Goal: Information Seeking & Learning: Learn about a topic

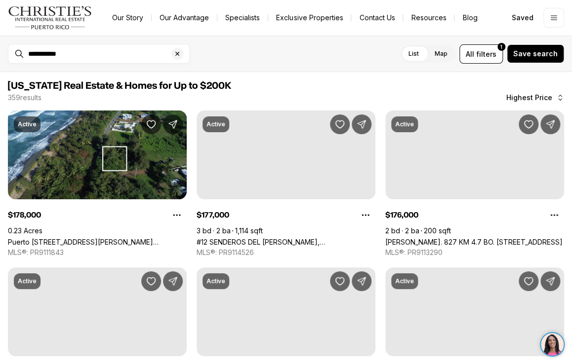
scroll to position [2481, 0]
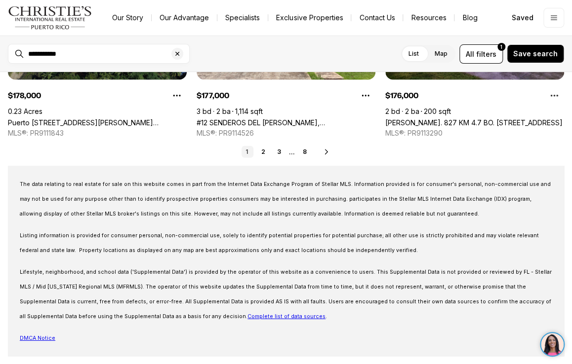
click at [569, 341] on div at bounding box center [552, 344] width 35 height 25
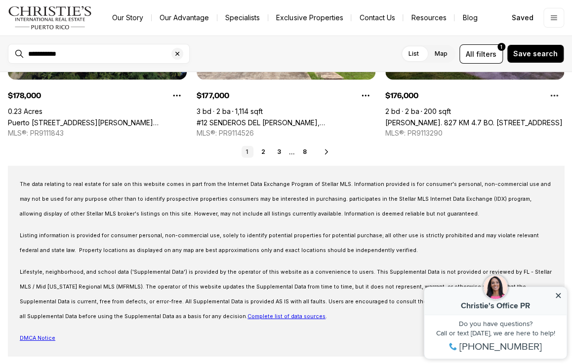
click at [569, 341] on div "CO Christie's Office PR Property added to favorites View 3 saved properties Pro…" at bounding box center [495, 319] width 153 height 92
click at [556, 296] on icon at bounding box center [557, 295] width 7 height 7
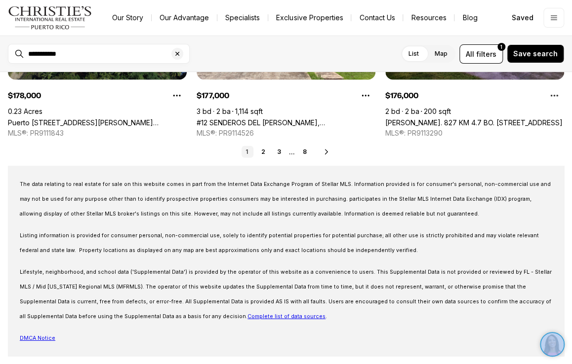
drag, startPoint x: 569, startPoint y: 339, endPoint x: 566, endPoint y: 285, distance: 53.4
click at [566, 327] on html "CO Christie's Office PR Property added to favorites View 3 saved properties Pro…" at bounding box center [552, 344] width 35 height 35
click at [569, 280] on div at bounding box center [569, 218] width 5 height 292
click at [569, 280] on div at bounding box center [569, 281] width 3 height 31
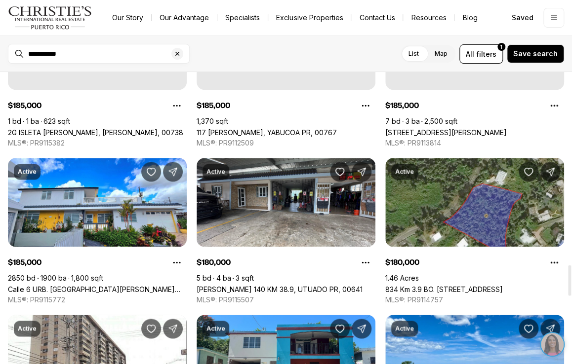
click at [569, 280] on div at bounding box center [569, 281] width 3 height 31
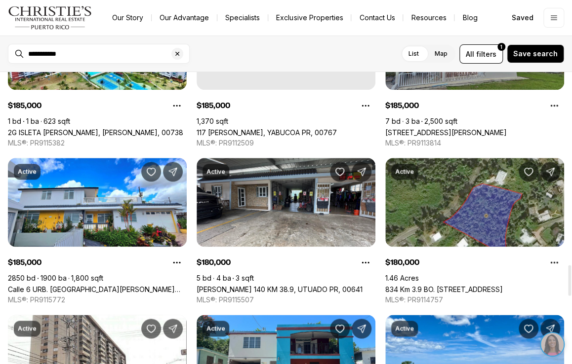
click at [569, 280] on div at bounding box center [569, 281] width 3 height 31
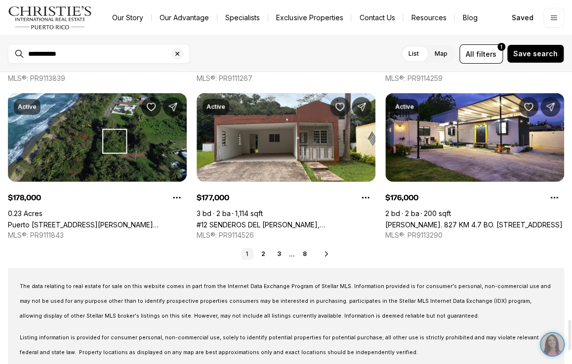
scroll to position [2380, 0]
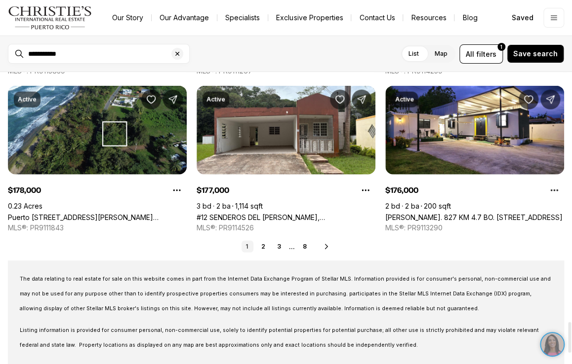
drag, startPoint x: 569, startPoint y: 280, endPoint x: 571, endPoint y: 337, distance: 56.8
click at [571, 337] on div at bounding box center [569, 337] width 3 height 31
click at [264, 253] on link "2" at bounding box center [263, 247] width 12 height 12
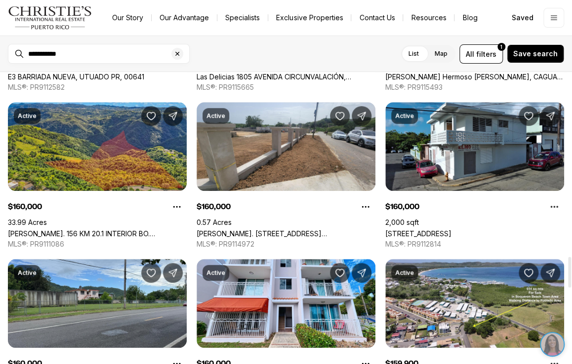
scroll to position [1758, 0]
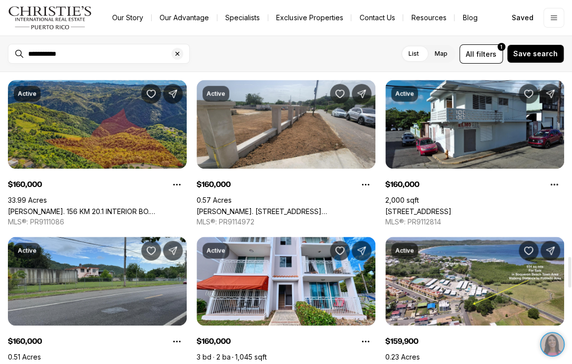
click at [116, 207] on link "[PERSON_NAME]. 156 KM 20.1 INTERIOR BO. [GEOGRAPHIC_DATA], BARRANQUITAS PR, 007…" at bounding box center [97, 211] width 179 height 8
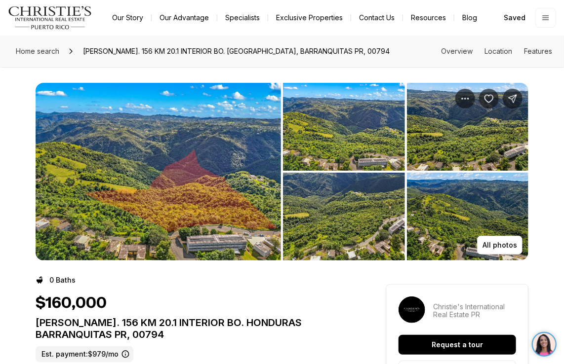
click at [144, 153] on img "View image gallery" at bounding box center [158, 172] width 245 height 178
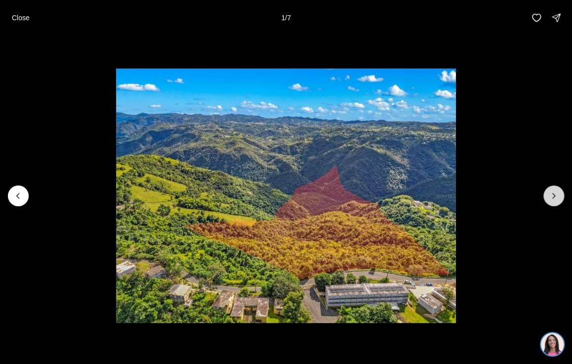
click at [555, 196] on icon "Next slide" at bounding box center [554, 196] width 10 height 10
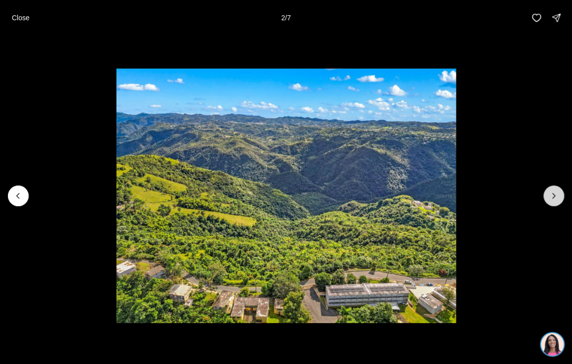
click at [555, 196] on icon "Next slide" at bounding box center [554, 196] width 10 height 10
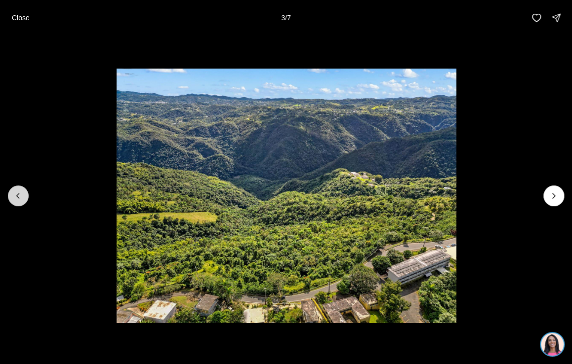
click at [12, 194] on button "Previous slide" at bounding box center [18, 196] width 21 height 21
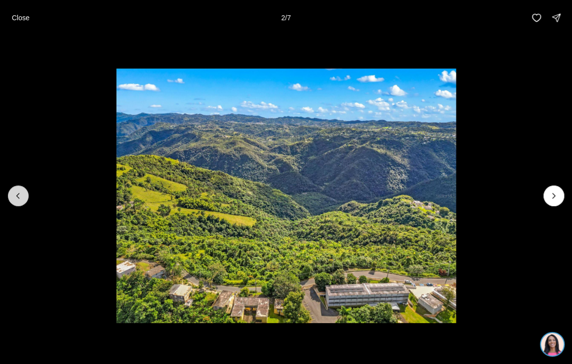
click at [12, 194] on button "Previous slide" at bounding box center [18, 196] width 21 height 21
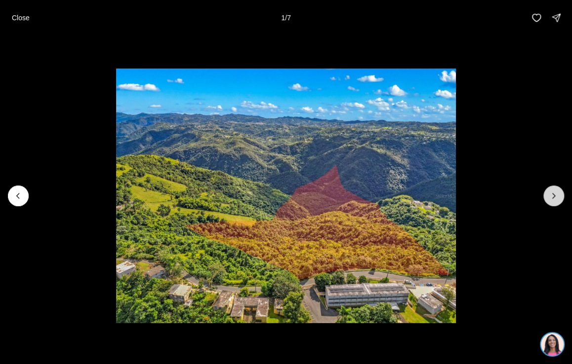
click at [555, 197] on icon "Next slide" at bounding box center [554, 196] width 10 height 10
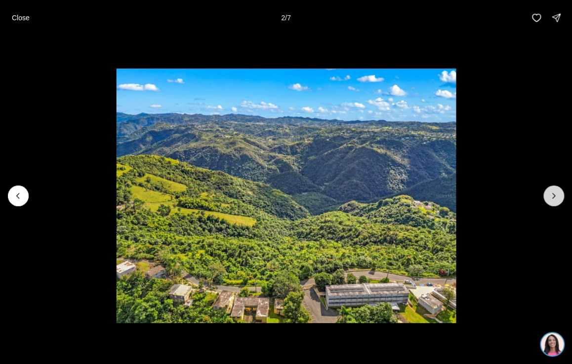
click at [555, 197] on icon "Next slide" at bounding box center [554, 196] width 10 height 10
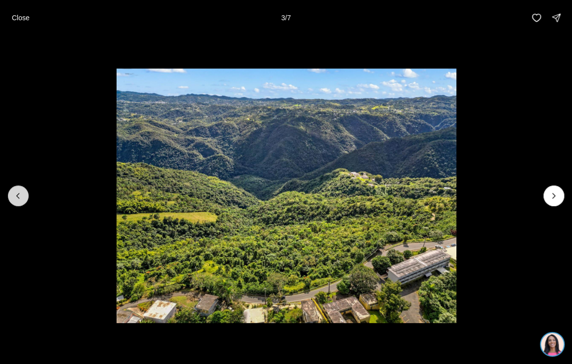
click at [20, 196] on icon "Previous slide" at bounding box center [18, 196] width 10 height 10
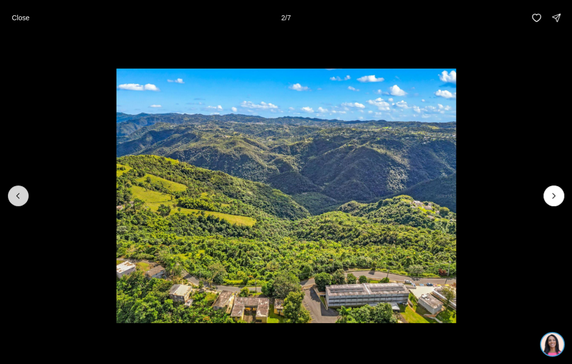
click at [20, 196] on icon "Previous slide" at bounding box center [18, 196] width 10 height 10
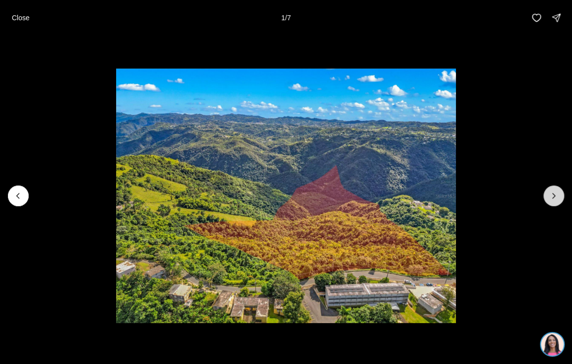
click at [552, 194] on icon "Next slide" at bounding box center [554, 196] width 10 height 10
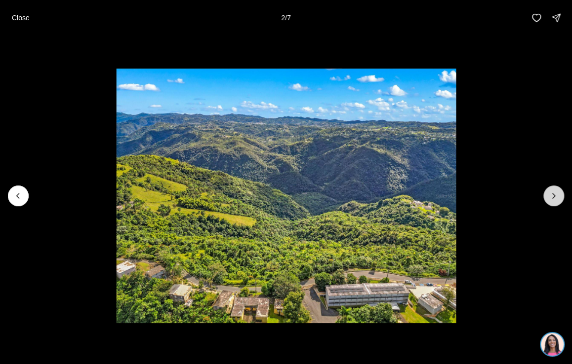
click at [552, 194] on icon "Next slide" at bounding box center [554, 196] width 10 height 10
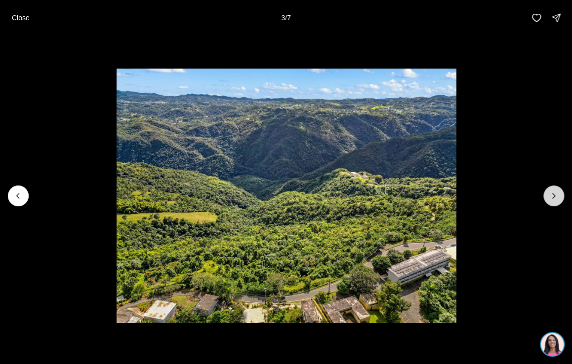
click at [552, 194] on icon "Next slide" at bounding box center [554, 196] width 10 height 10
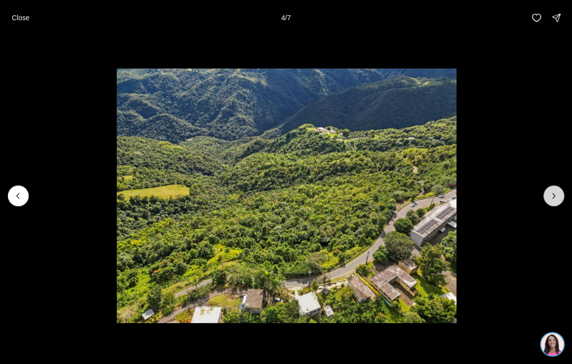
click at [552, 194] on icon "Next slide" at bounding box center [554, 196] width 10 height 10
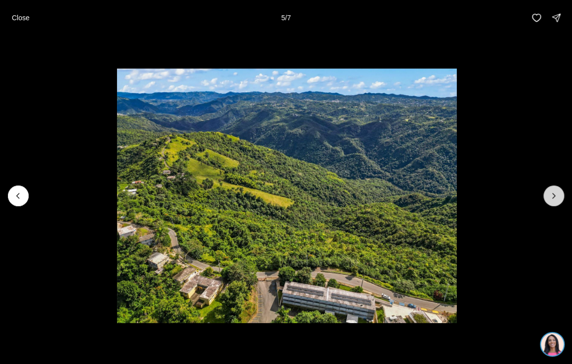
click at [552, 194] on icon "Next slide" at bounding box center [554, 196] width 10 height 10
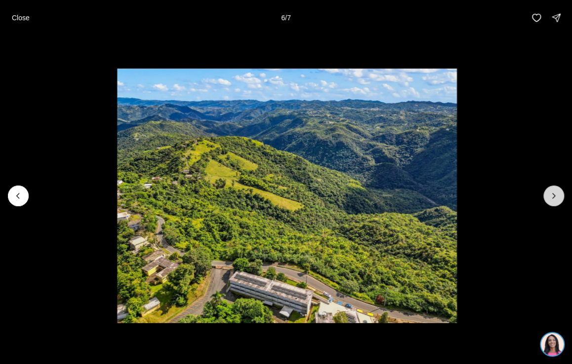
click at [552, 194] on icon "Next slide" at bounding box center [554, 196] width 10 height 10
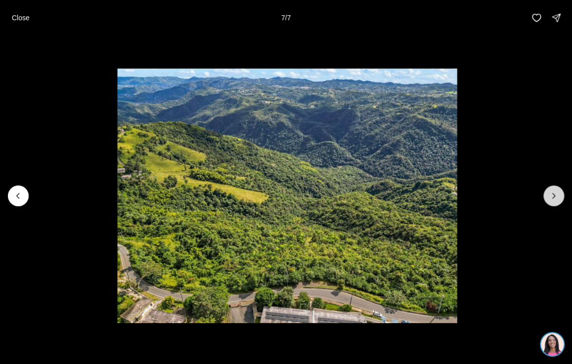
click at [552, 194] on div at bounding box center [553, 196] width 21 height 21
click at [21, 195] on icon "Previous slide" at bounding box center [18, 196] width 10 height 10
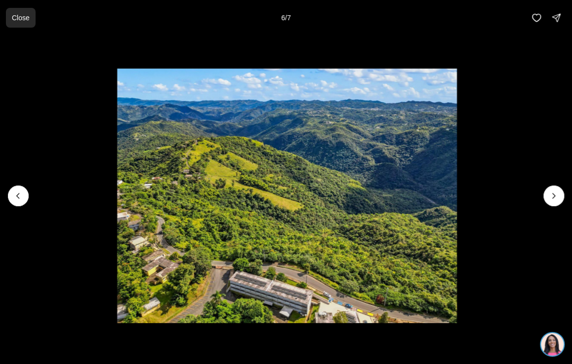
click at [19, 14] on p "Close" at bounding box center [21, 18] width 18 height 8
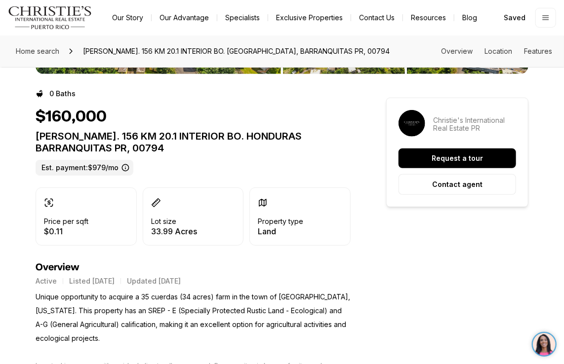
scroll to position [210, 0]
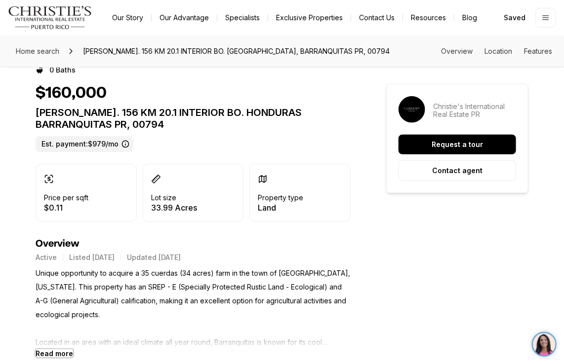
click at [55, 355] on b "Read more" at bounding box center [55, 354] width 38 height 8
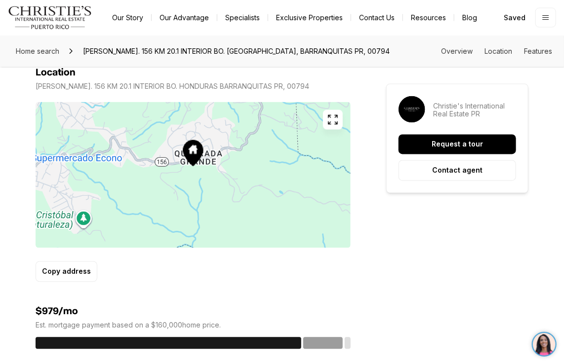
scroll to position [617, 0]
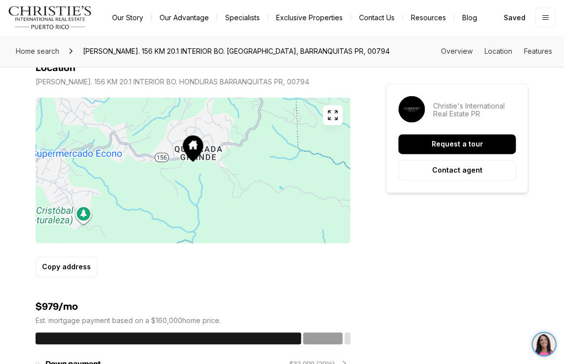
click at [331, 111] on icon "button" at bounding box center [333, 116] width 12 height 12
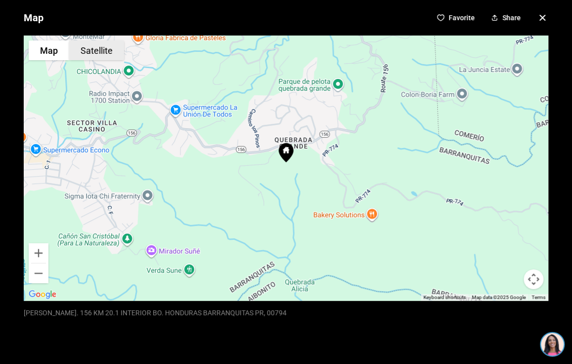
click at [97, 48] on button "Satellite" at bounding box center [96, 50] width 55 height 20
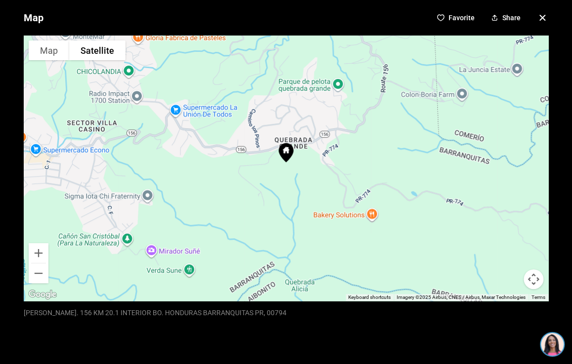
click at [97, 48] on button "Satellite" at bounding box center [97, 50] width 56 height 20
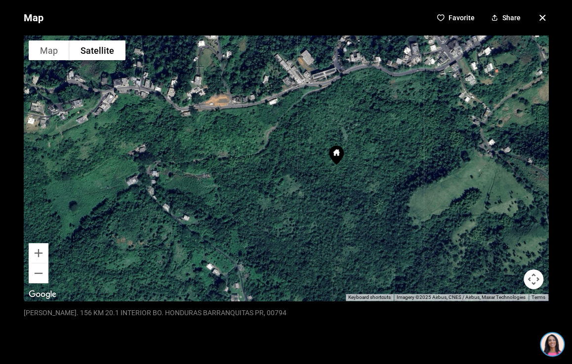
drag, startPoint x: 353, startPoint y: 116, endPoint x: 338, endPoint y: 117, distance: 14.8
click at [338, 117] on div at bounding box center [286, 169] width 524 height 266
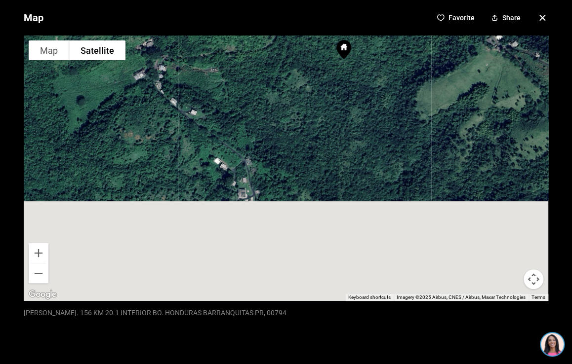
drag, startPoint x: 390, startPoint y: 200, endPoint x: 397, endPoint y: 91, distance: 108.9
click at [397, 91] on div at bounding box center [286, 169] width 524 height 266
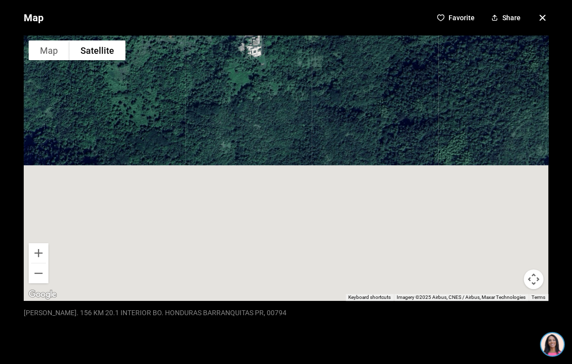
drag, startPoint x: 384, startPoint y: 232, endPoint x: 391, endPoint y: 69, distance: 162.6
click at [391, 69] on div at bounding box center [286, 169] width 524 height 266
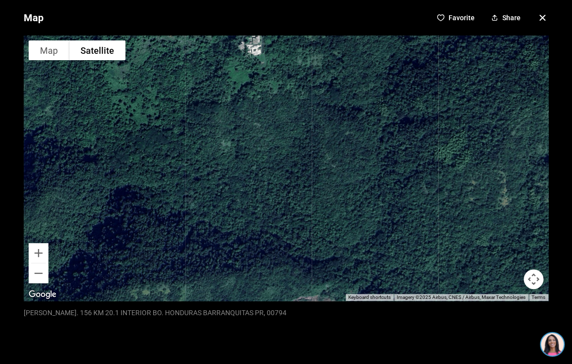
click at [536, 15] on icon "button" at bounding box center [542, 18] width 12 height 12
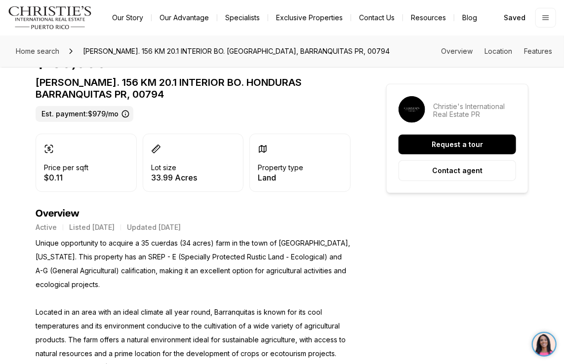
scroll to position [0, 0]
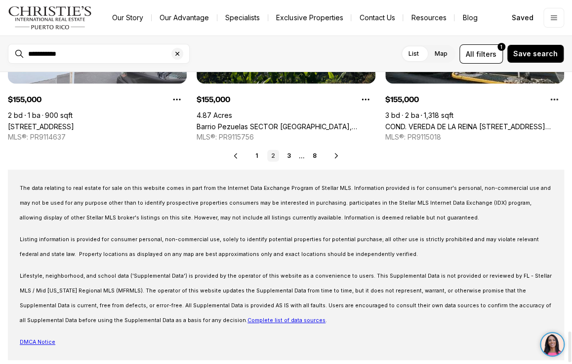
scroll to position [2475, 0]
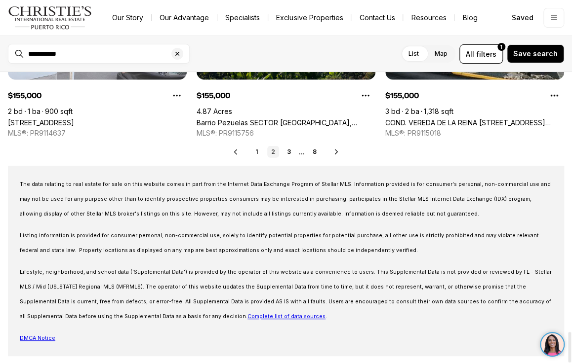
drag, startPoint x: 568, startPoint y: 269, endPoint x: 569, endPoint y: 344, distance: 75.1
click at [569, 344] on div at bounding box center [569, 347] width 3 height 31
click at [289, 158] on link "3" at bounding box center [289, 152] width 12 height 12
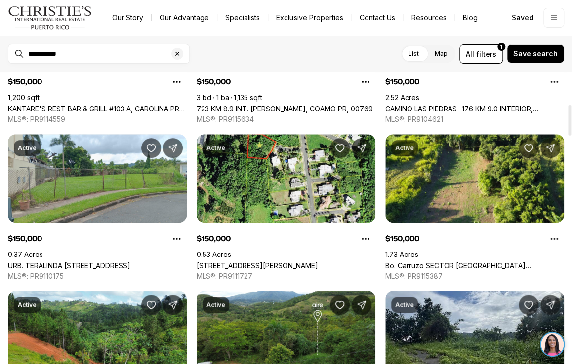
scroll to position [306, 0]
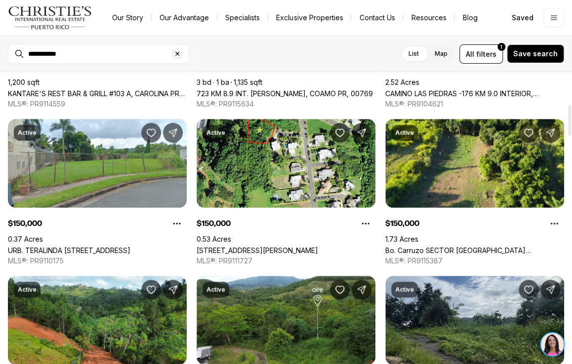
drag, startPoint x: 569, startPoint y: 79, endPoint x: 569, endPoint y: 111, distance: 32.1
click at [569, 111] on div at bounding box center [569, 120] width 3 height 31
